Goal: Entertainment & Leisure: Consume media (video, audio)

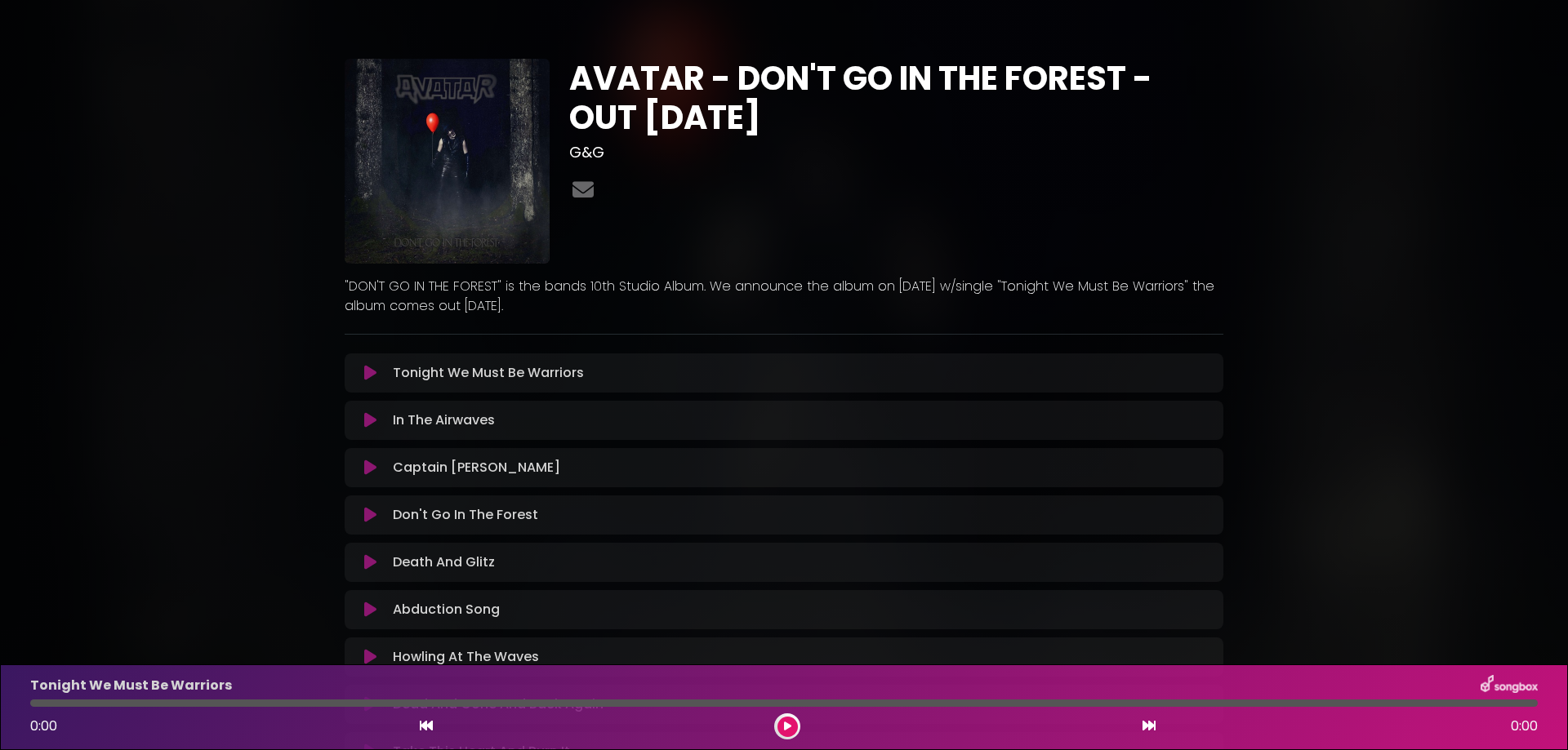
click at [370, 369] on icon at bounding box center [370, 373] width 12 height 17
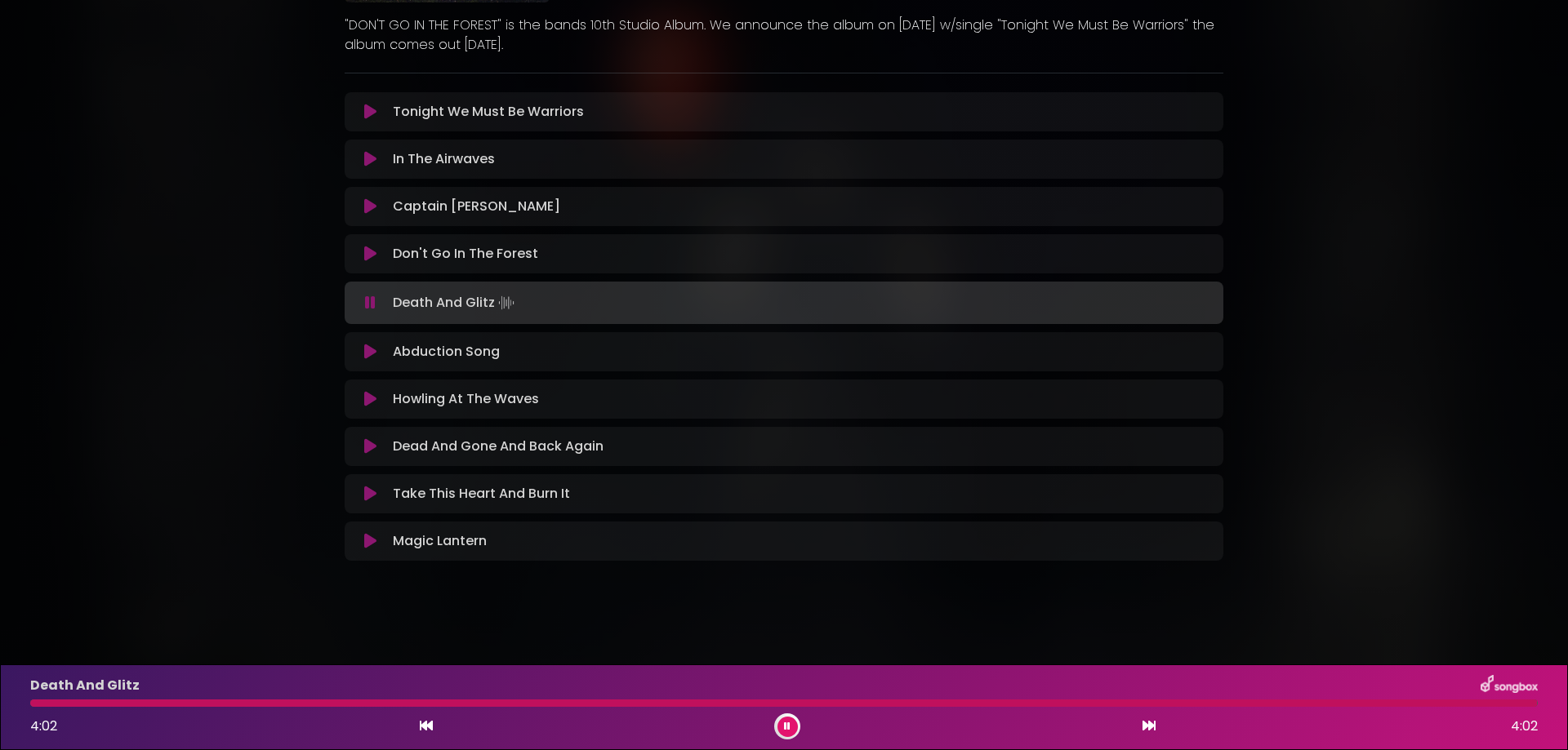
scroll to position [258, 0]
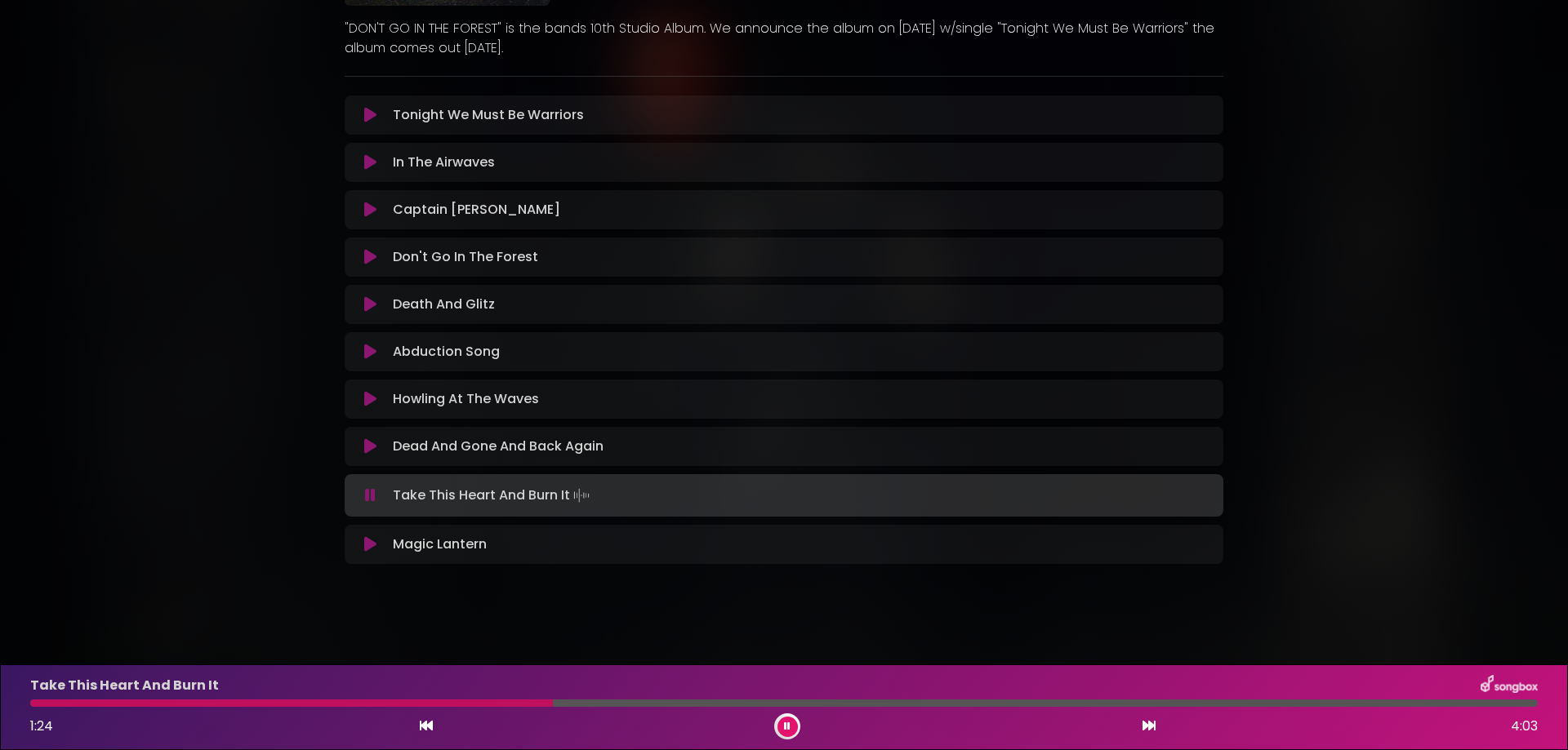
click at [645, 705] on div at bounding box center [784, 703] width 1508 height 7
click at [719, 702] on div at bounding box center [784, 703] width 1508 height 7
click at [782, 703] on div at bounding box center [784, 703] width 1508 height 7
click at [848, 703] on div at bounding box center [784, 703] width 1508 height 7
click at [363, 549] on button at bounding box center [371, 545] width 32 height 17
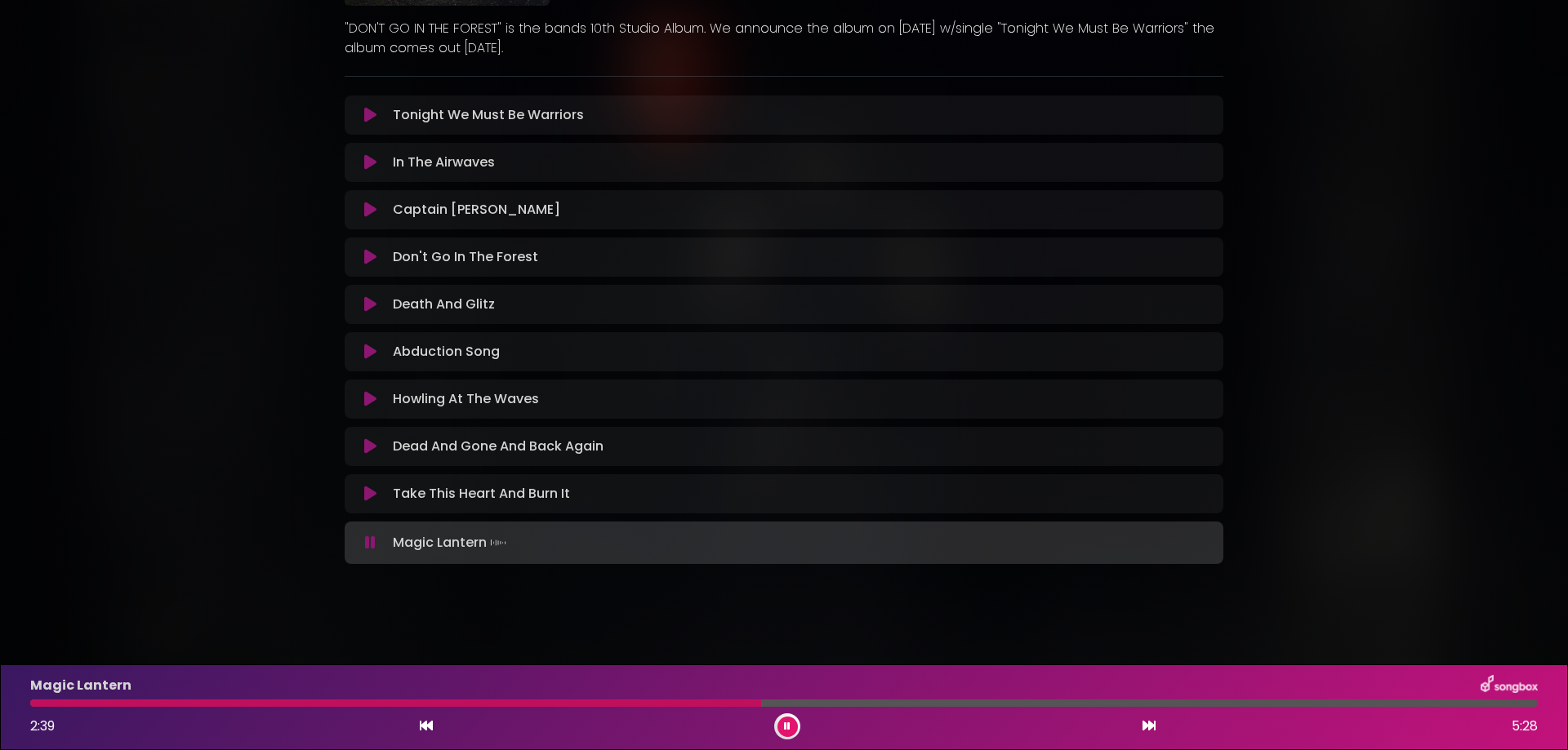
click at [839, 697] on div "Magic Lantern 2:39 5:28" at bounding box center [784, 708] width 1527 height 64
click at [850, 704] on div at bounding box center [784, 703] width 1508 height 7
click at [909, 702] on div at bounding box center [784, 703] width 1508 height 7
click at [978, 705] on div at bounding box center [784, 703] width 1508 height 7
click at [1042, 704] on div at bounding box center [784, 703] width 1508 height 7
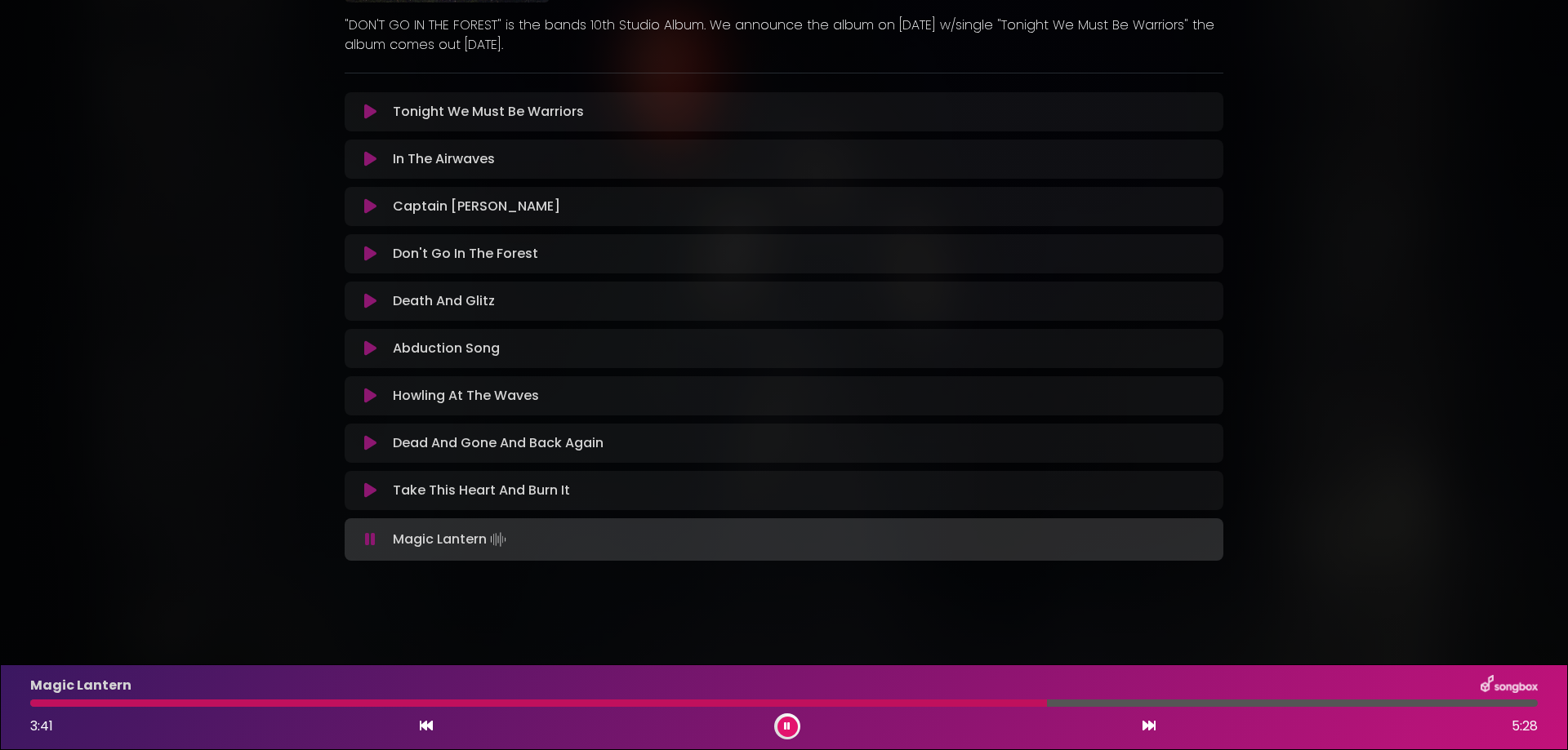
scroll to position [0, 0]
